Goal: Task Accomplishment & Management: Use online tool/utility

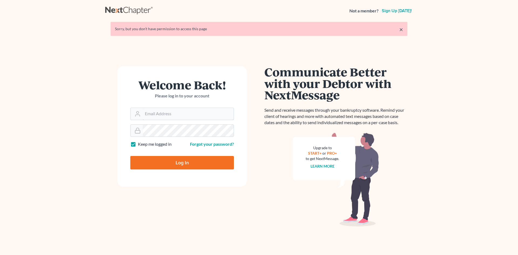
type input "[EMAIL_ADDRESS][DOMAIN_NAME]"
type input "Thinking..."
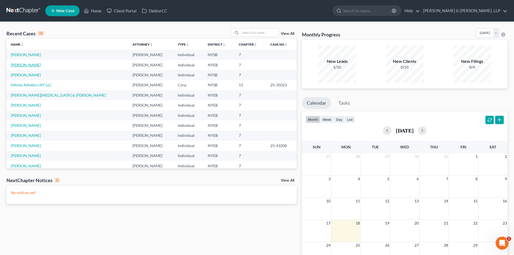
click at [33, 65] on link "[PERSON_NAME]" at bounding box center [26, 65] width 30 height 5
